Goal: Task Accomplishment & Management: Manage account settings

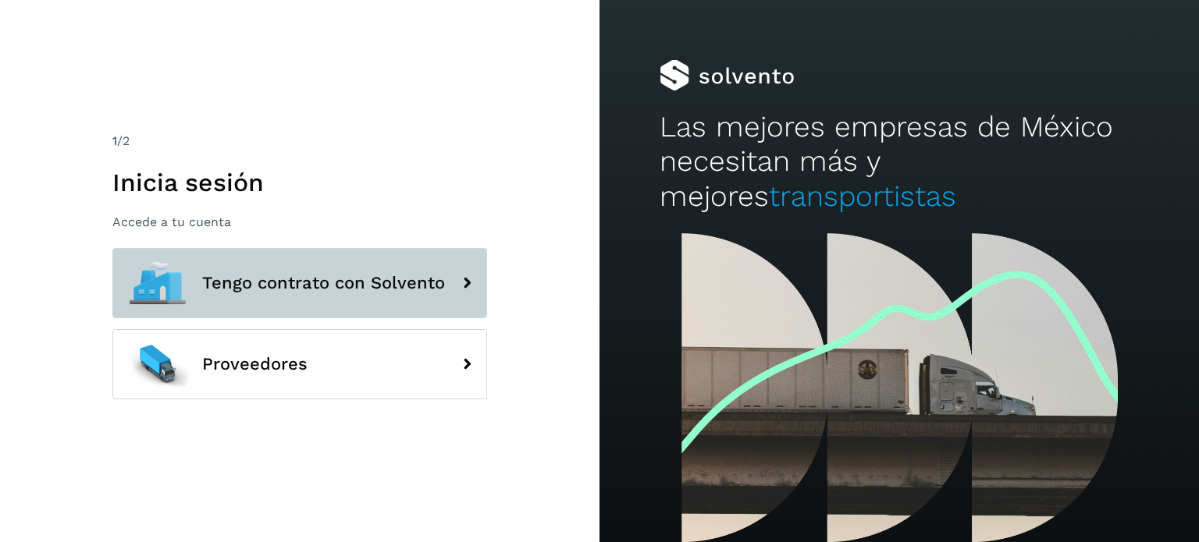
click at [368, 283] on span "Tengo contrato con Solvento" at bounding box center [323, 283] width 243 height 19
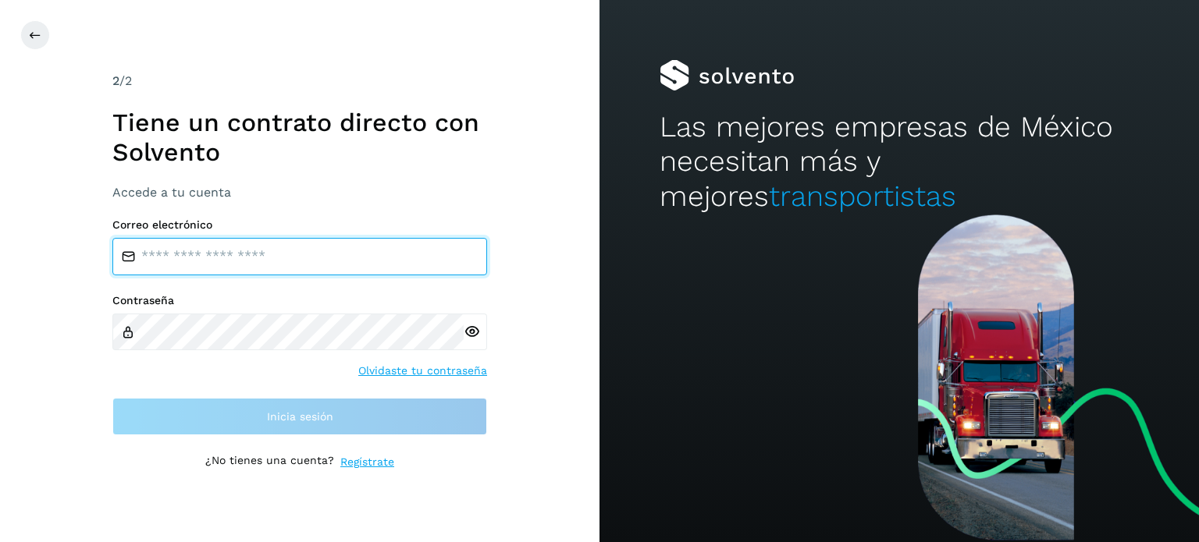
click at [294, 265] on input "email" at bounding box center [299, 256] width 375 height 37
type input "**********"
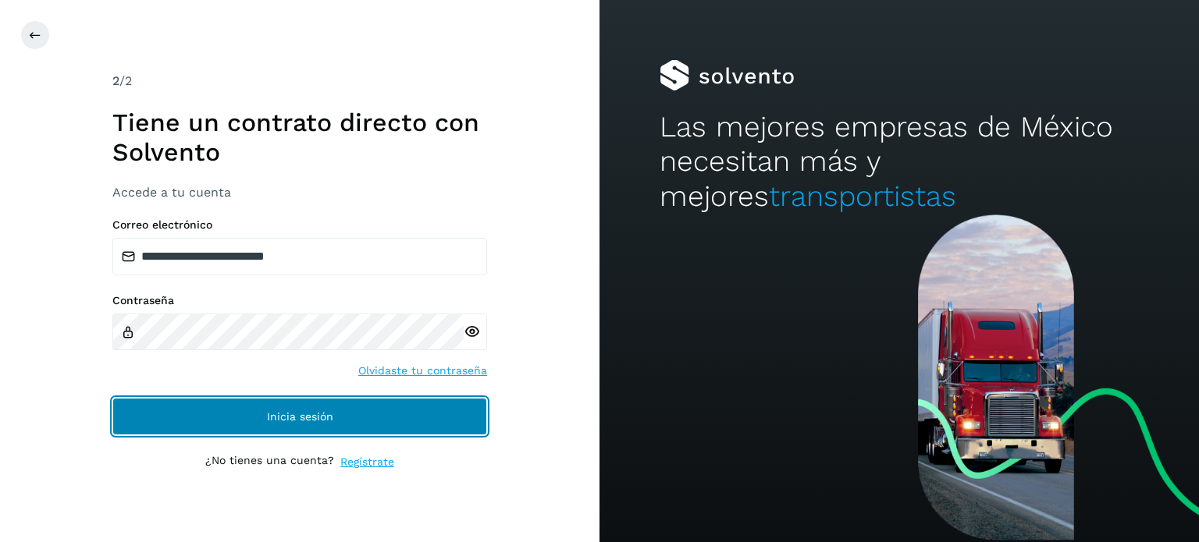
click at [259, 419] on button "Inicia sesión" at bounding box center [299, 416] width 375 height 37
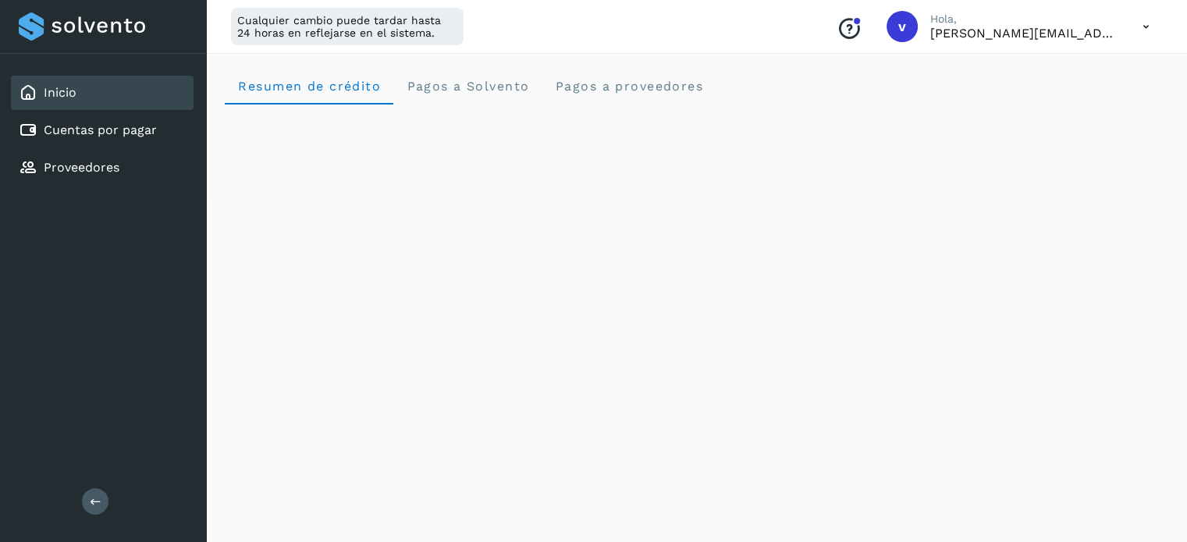
click at [1145, 27] on icon at bounding box center [1146, 27] width 32 height 32
click at [1078, 103] on div "Cerrar sesión" at bounding box center [1069, 101] width 186 height 30
